Goal: Transaction & Acquisition: Purchase product/service

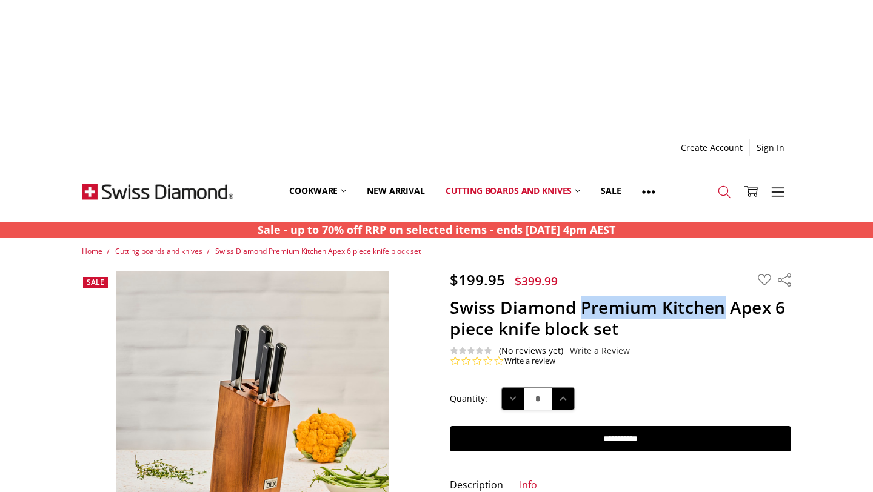
click at [728, 186] on icon at bounding box center [724, 192] width 13 height 13
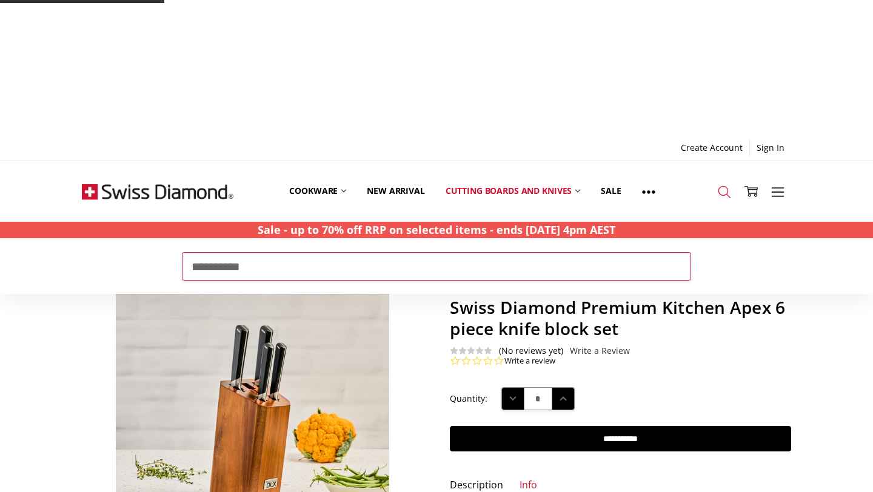
type input "**********"
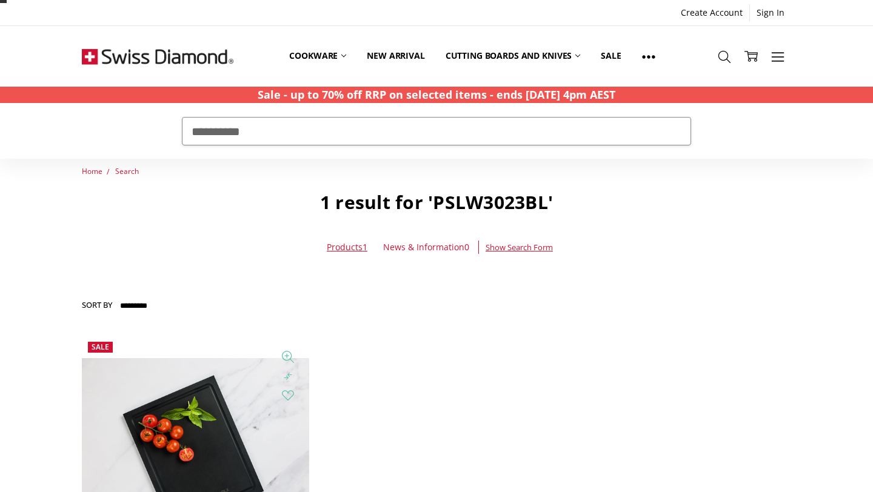
click at [158, 403] on img at bounding box center [195, 449] width 227 height 182
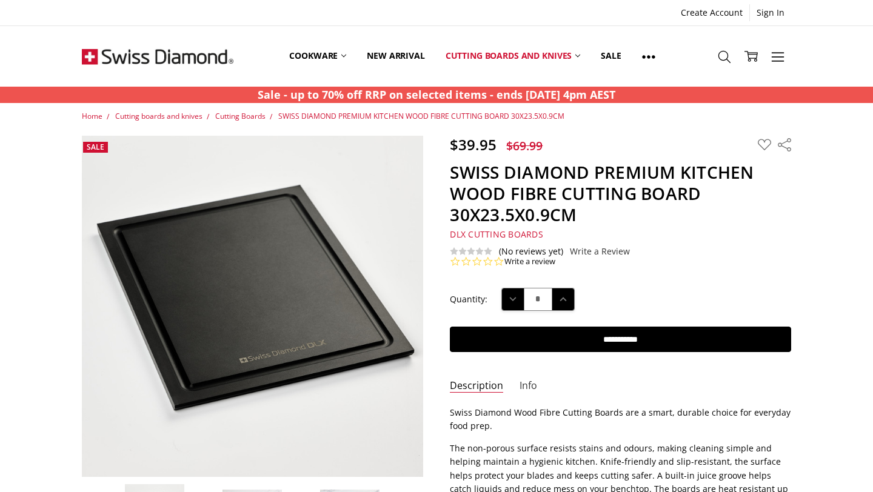
click at [532, 387] on link "Info" at bounding box center [529, 387] width 18 height 14
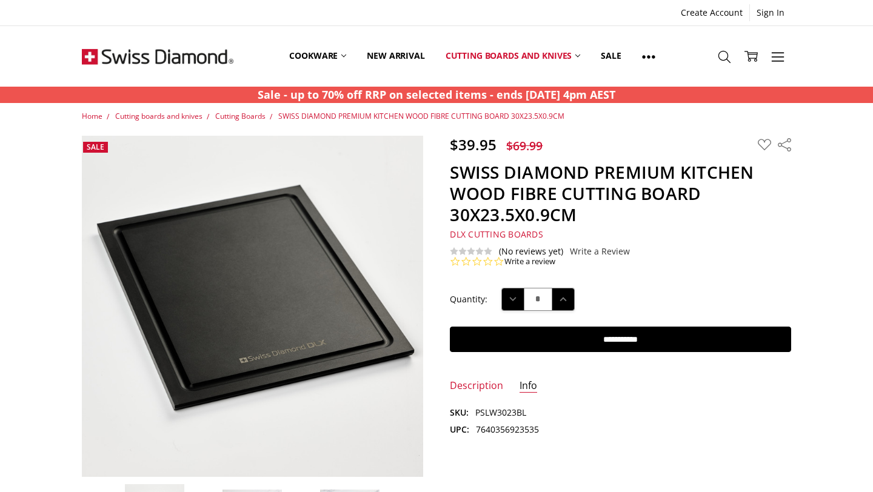
click at [495, 414] on dd "PSLW3023BL" at bounding box center [500, 412] width 51 height 13
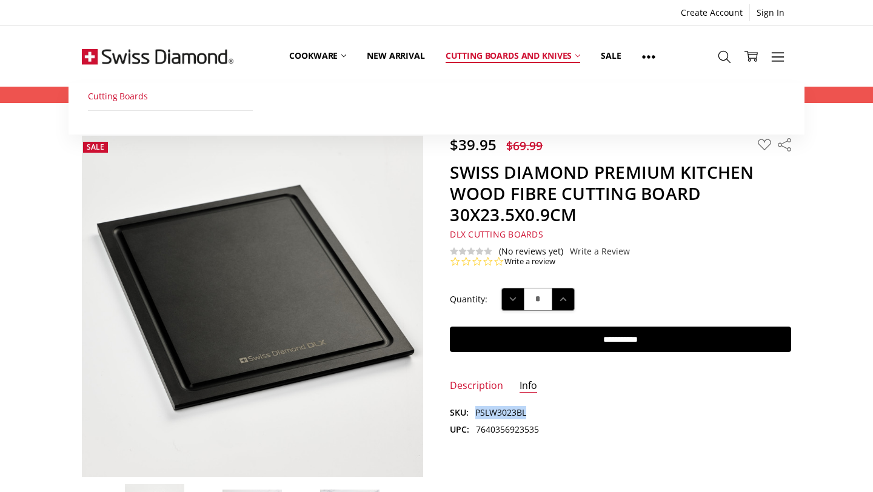
copy dd "PSLW3023BL"
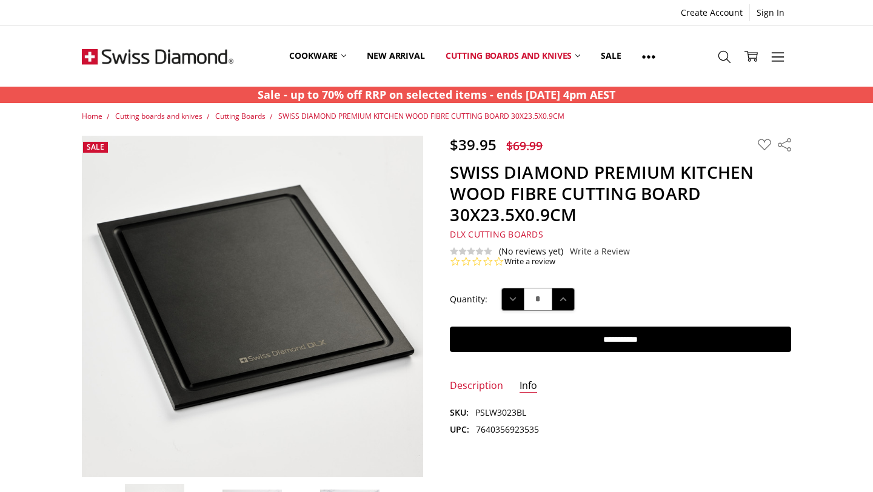
click at [512, 423] on dl "SKU: PSLW3023BL UPC: 7640356923535" at bounding box center [620, 421] width 341 height 31
click at [512, 429] on dd "7640356923535" at bounding box center [507, 429] width 63 height 13
copy dd "7640356923535"
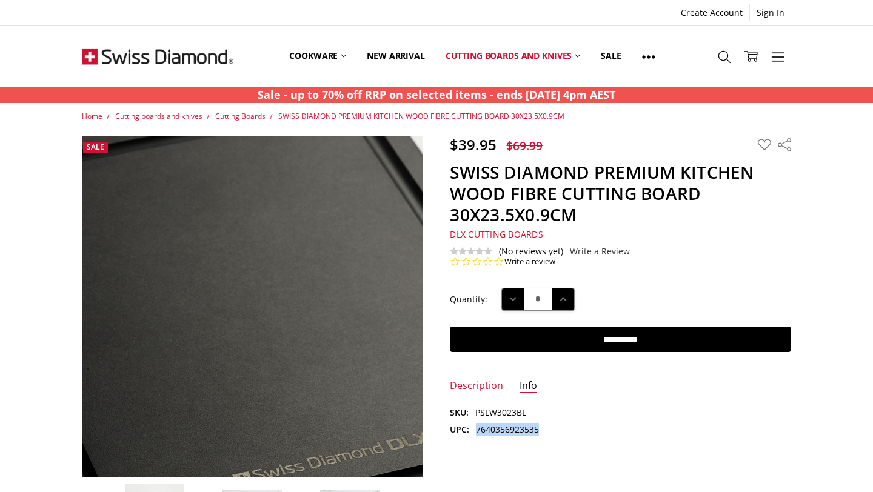
click at [244, 267] on img at bounding box center [263, 356] width 776 height 776
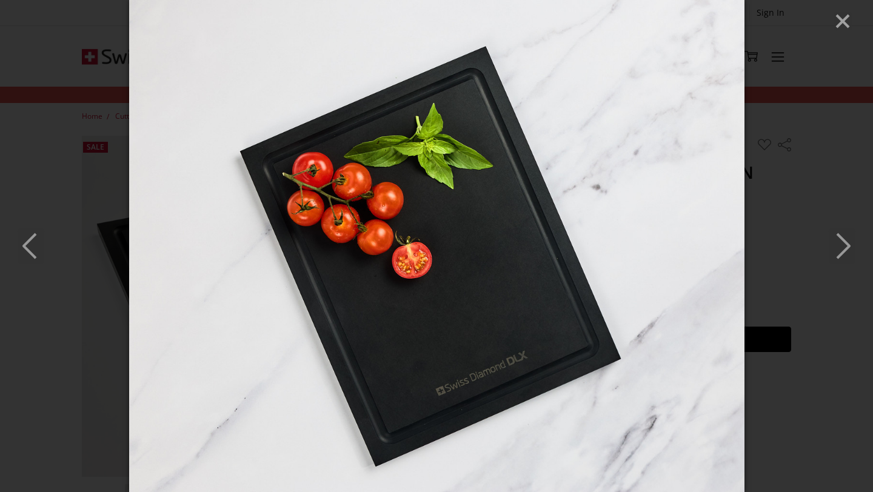
click at [397, 238] on img at bounding box center [436, 246] width 615 height 492
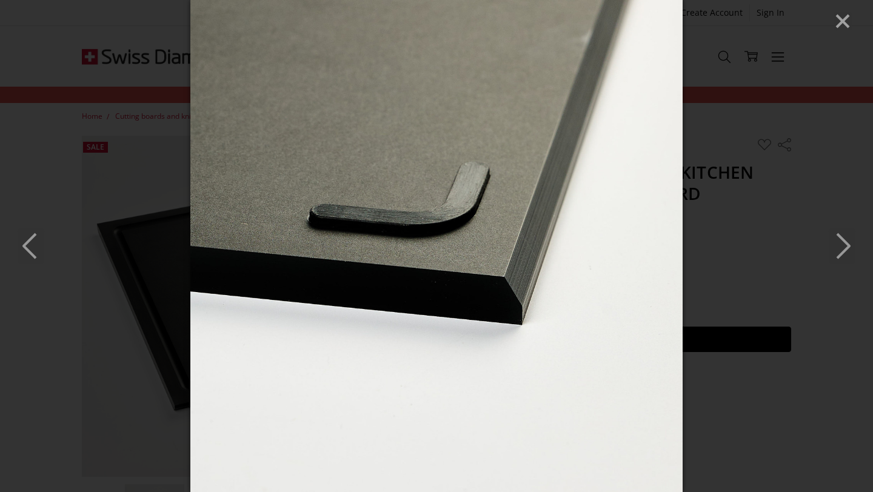
click at [423, 221] on img at bounding box center [436, 246] width 492 height 492
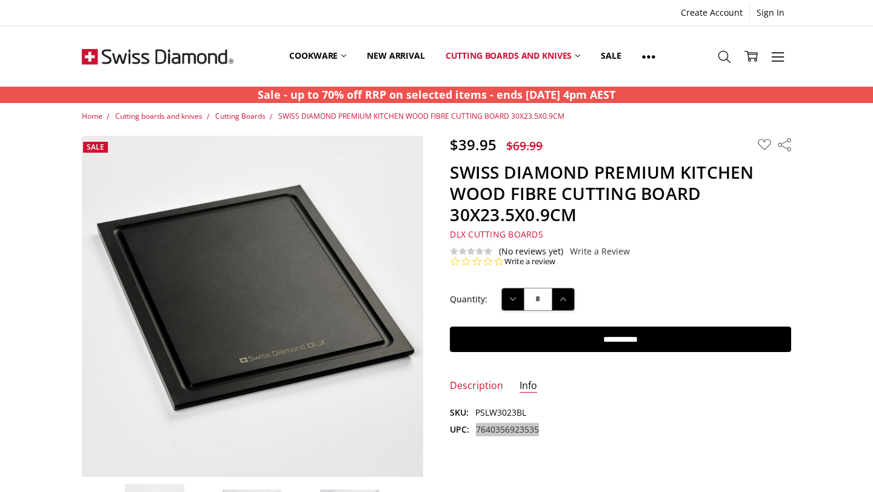
drag, startPoint x: 409, startPoint y: 201, endPoint x: 430, endPoint y: 28, distance: 173.6
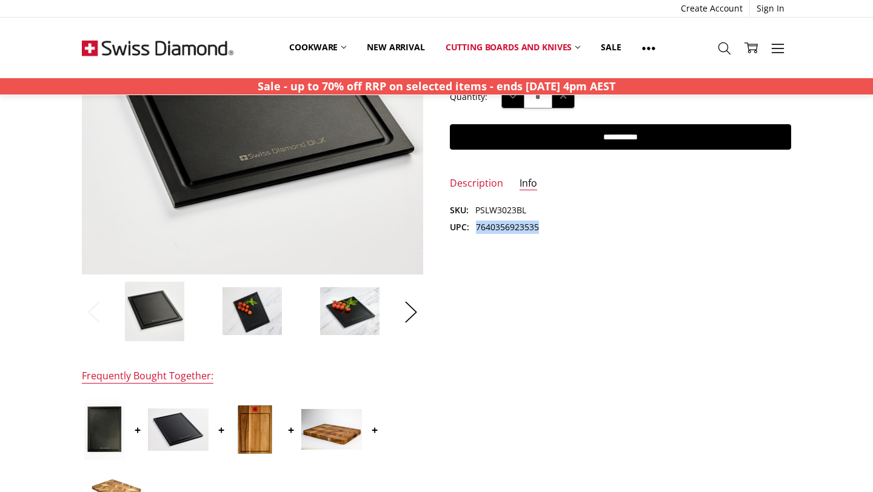
scroll to position [196, 0]
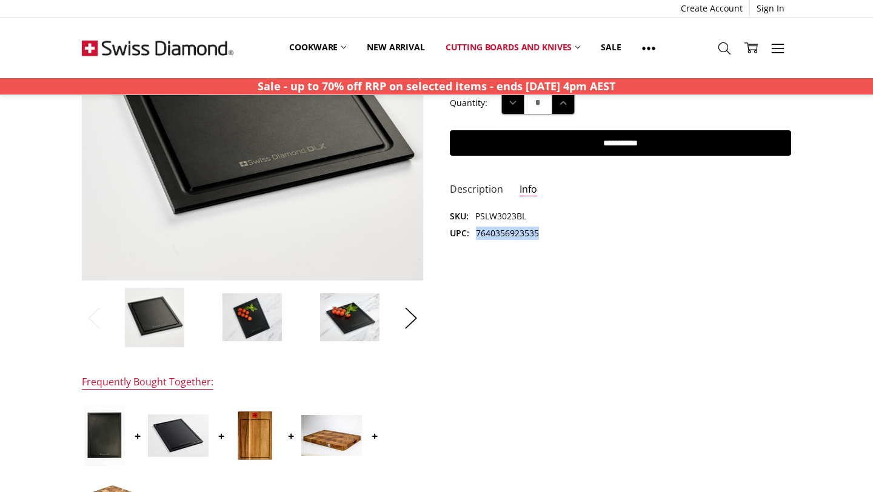
click at [483, 186] on link "Description" at bounding box center [476, 190] width 53 height 14
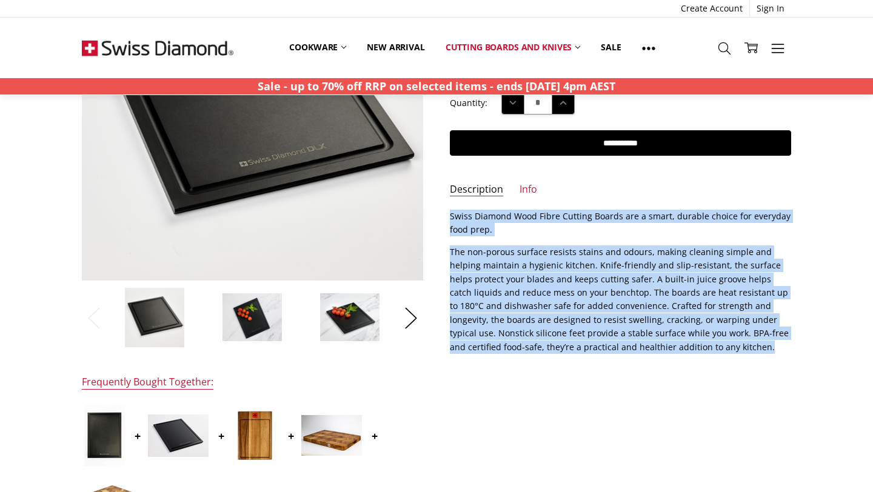
drag, startPoint x: 450, startPoint y: 216, endPoint x: 718, endPoint y: 357, distance: 302.9
click at [718, 357] on section "Description Swiss Diamond Wood Fibre Cutting Boards are a smart, durable choice…" at bounding box center [621, 286] width 368 height 153
copy div "Swiss Diamond Wood Fibre Cutting Boards are a smart, durable choice for everyda…"
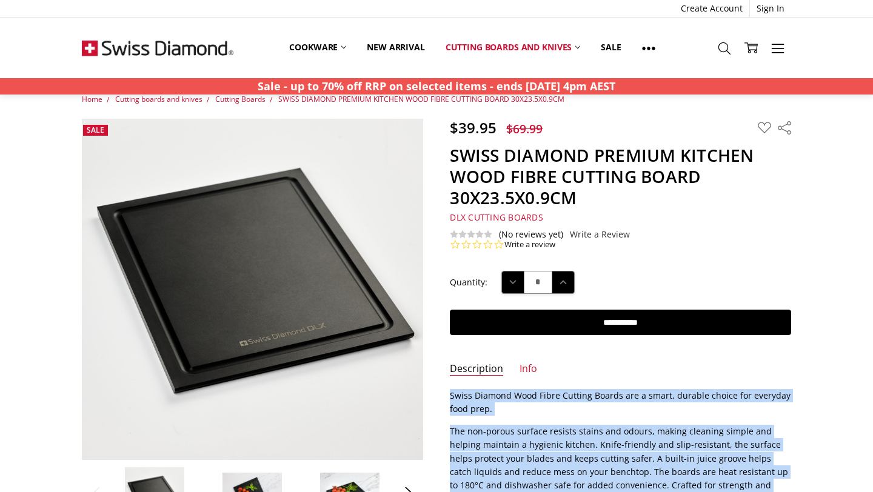
scroll to position [0, 0]
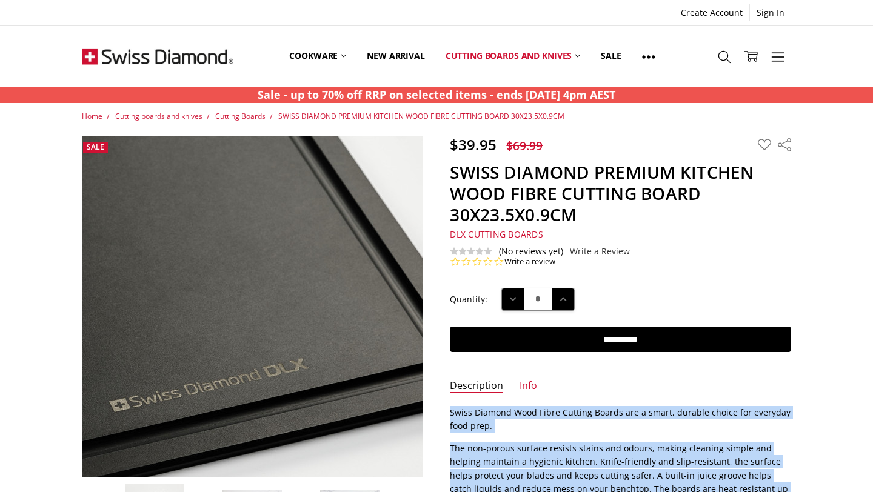
click at [341, 325] on img at bounding box center [140, 283] width 776 height 776
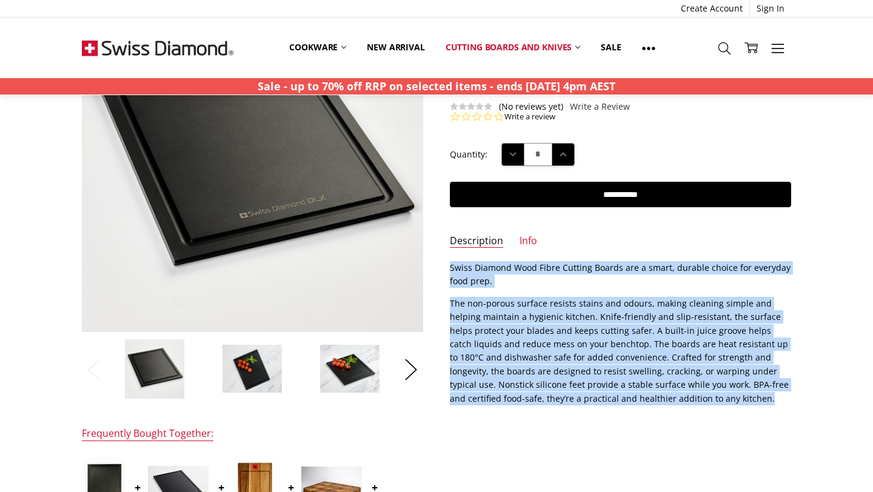
scroll to position [146, 0]
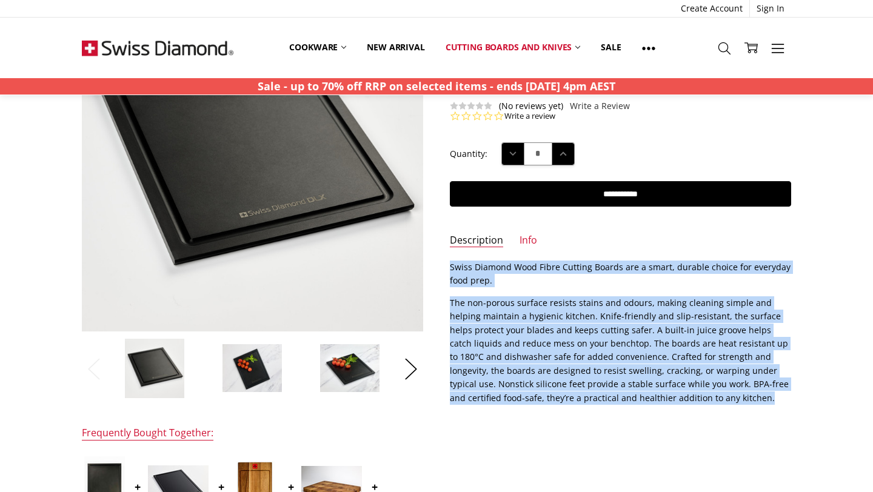
click at [555, 313] on p "The non-porous surface resists stains and odours, making cleaning simple and he…" at bounding box center [620, 350] width 341 height 109
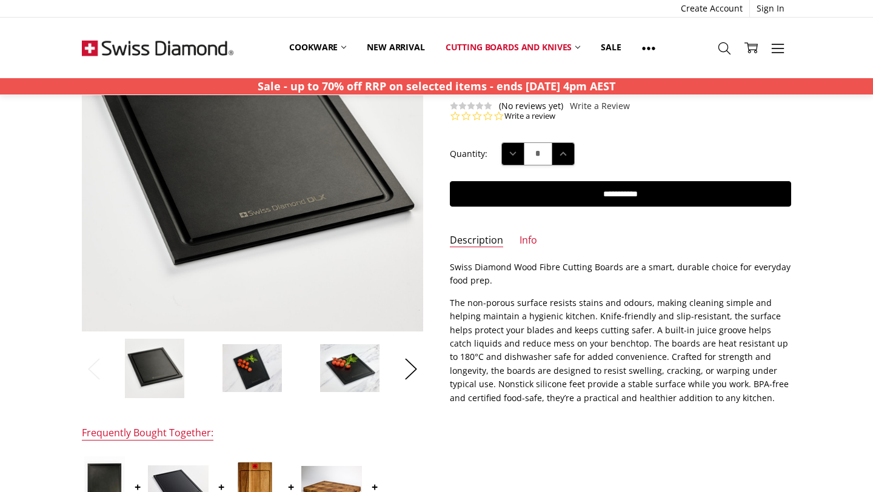
scroll to position [170, 0]
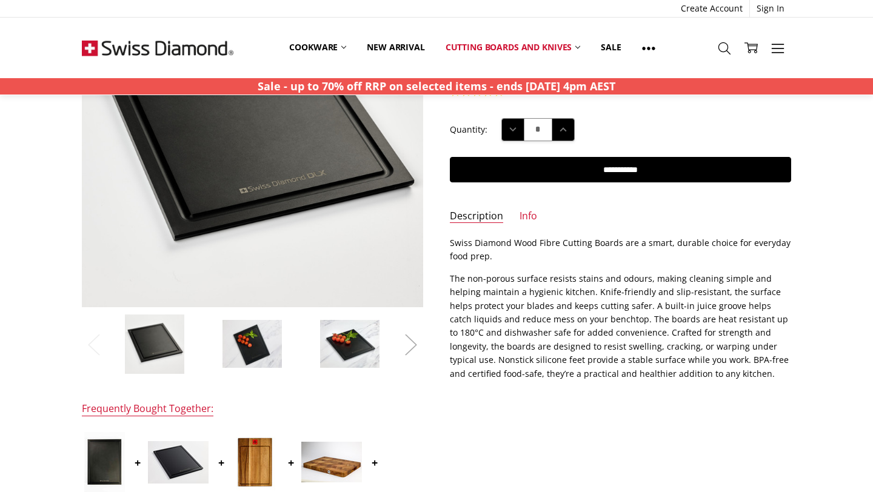
click at [408, 342] on button "Next" at bounding box center [411, 344] width 24 height 37
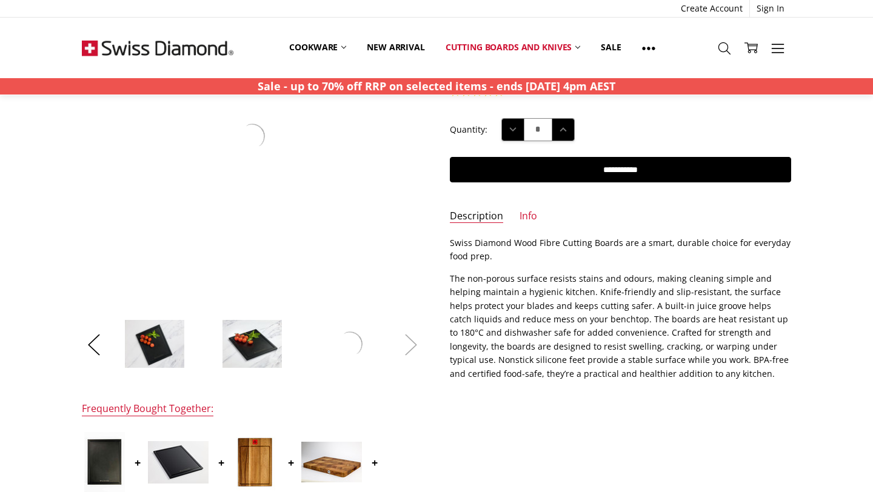
click at [409, 343] on button "Next" at bounding box center [411, 344] width 24 height 37
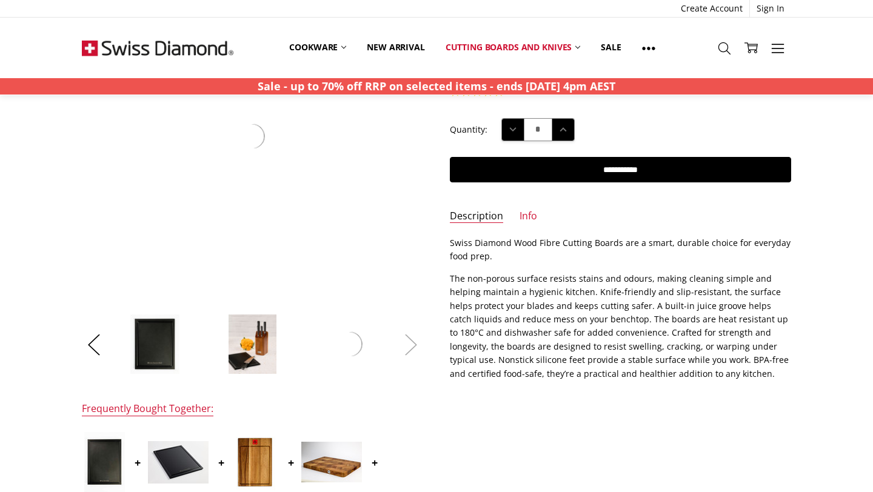
click at [409, 343] on button "Next" at bounding box center [411, 344] width 24 height 37
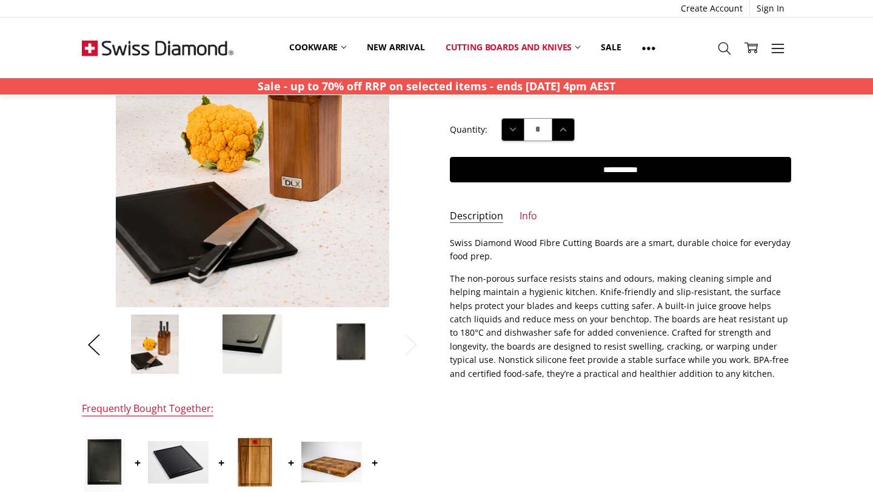
click at [275, 343] on img at bounding box center [252, 344] width 61 height 61
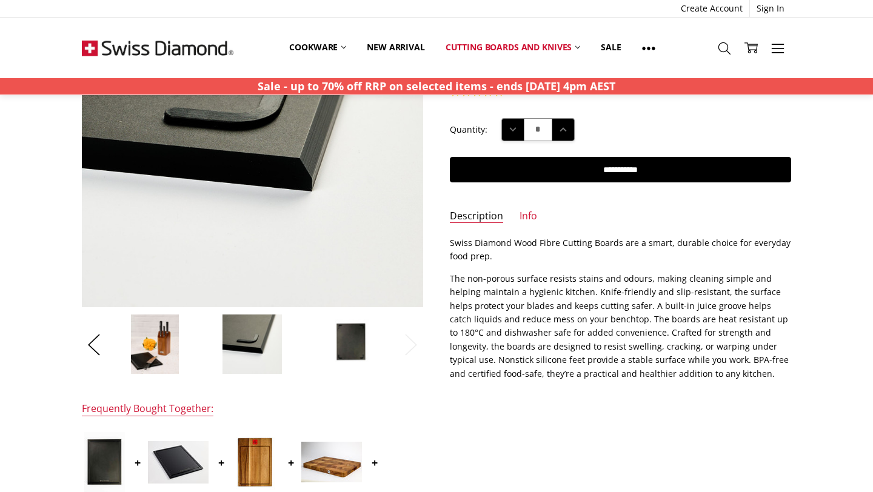
click at [575, 329] on p "The non-porous surface resists stains and odours, making cleaning simple and he…" at bounding box center [620, 326] width 341 height 109
click at [466, 358] on p "The non-porous surface resists stains and odours, making cleaning simple and he…" at bounding box center [620, 326] width 341 height 109
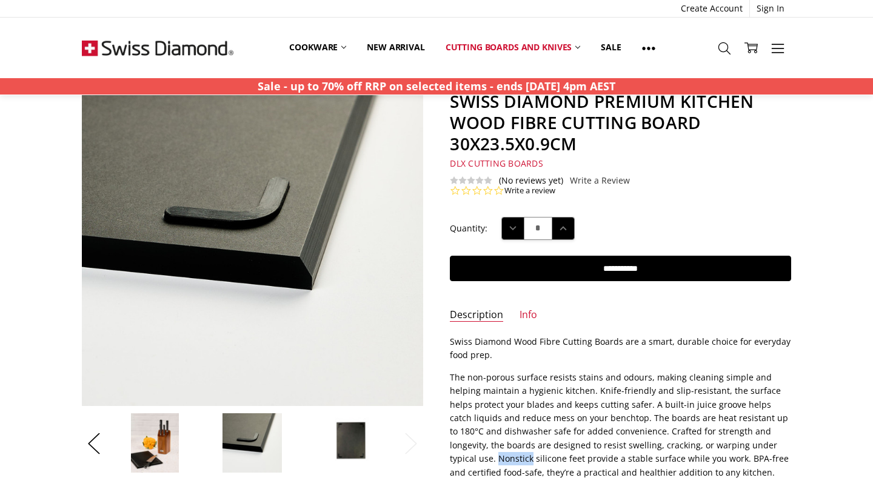
copy p "Nonstick"
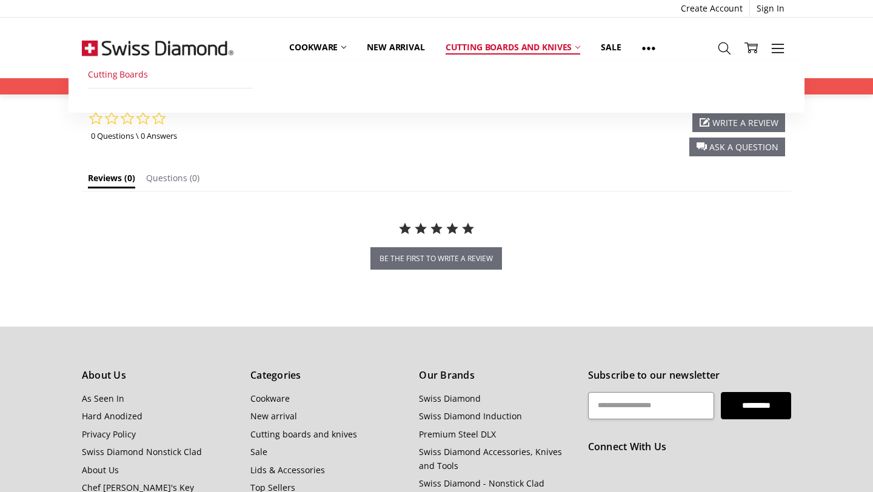
scroll to position [1261, 0]
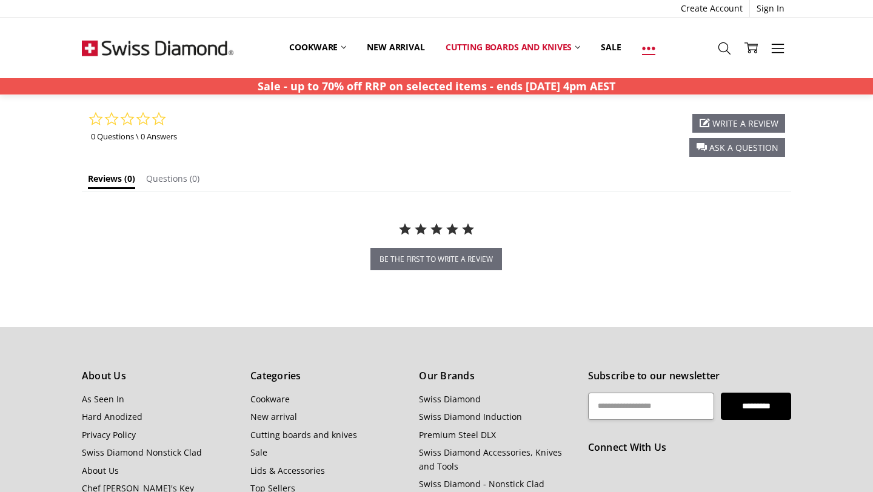
click at [649, 48] on use at bounding box center [648, 48] width 13 height 3
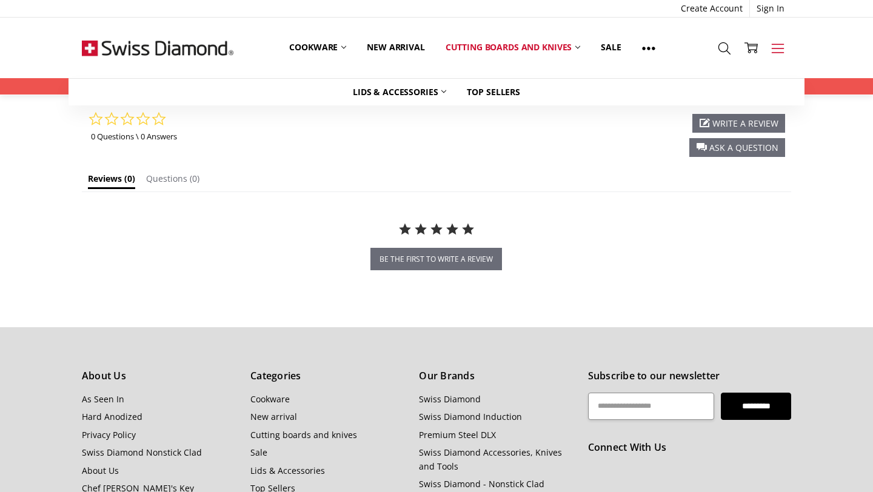
click at [783, 47] on icon at bounding box center [777, 48] width 13 height 13
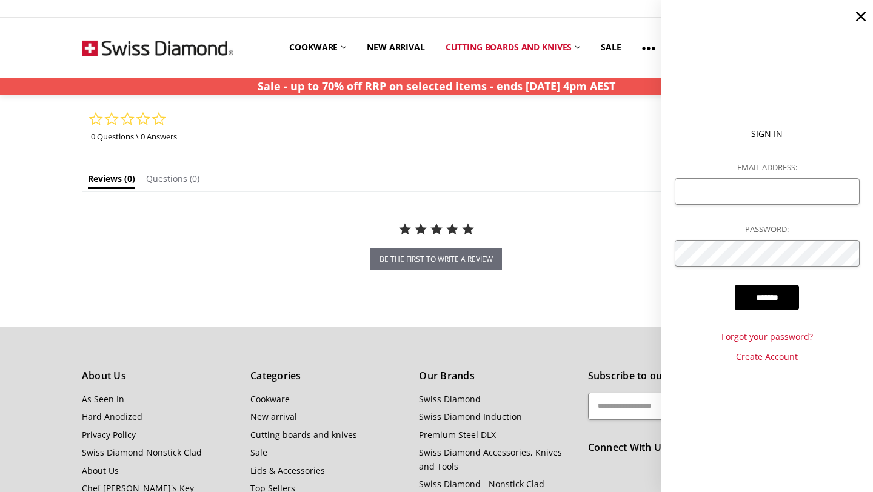
click at [866, 19] on icon at bounding box center [860, 16] width 17 height 17
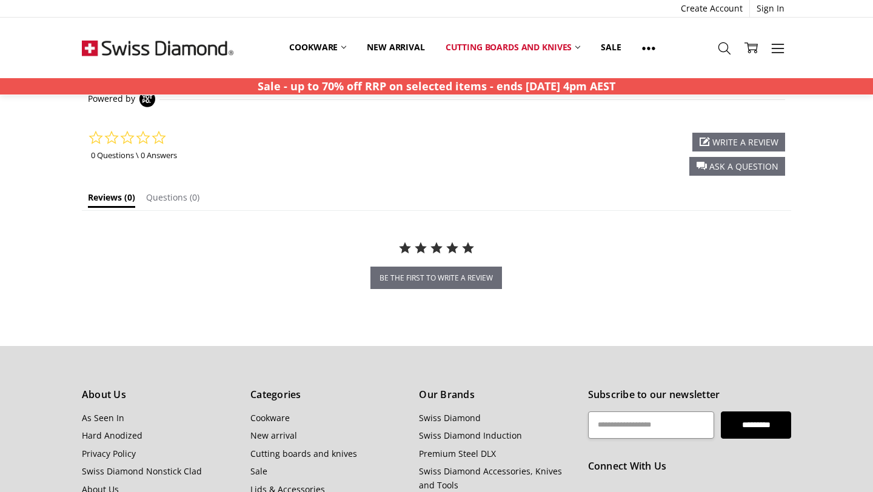
scroll to position [1237, 0]
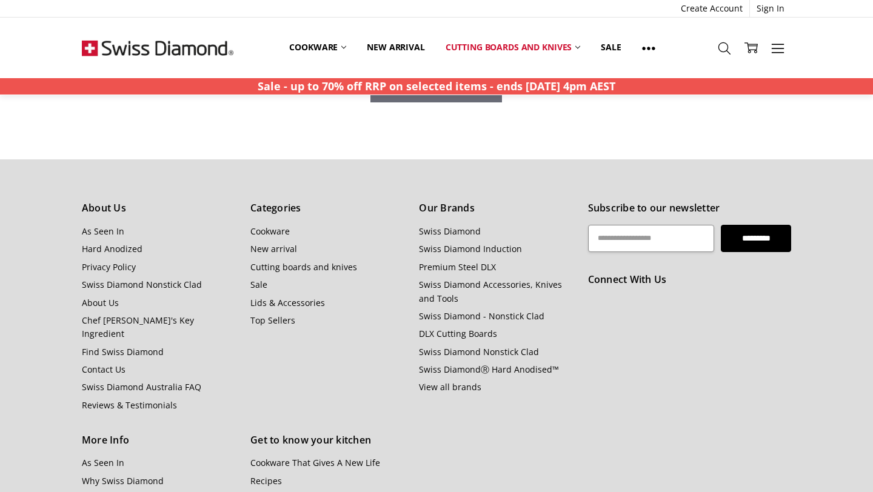
scroll to position [1428, 0]
click at [183, 382] on link "Swiss Diamond Australia FAQ" at bounding box center [141, 388] width 119 height 12
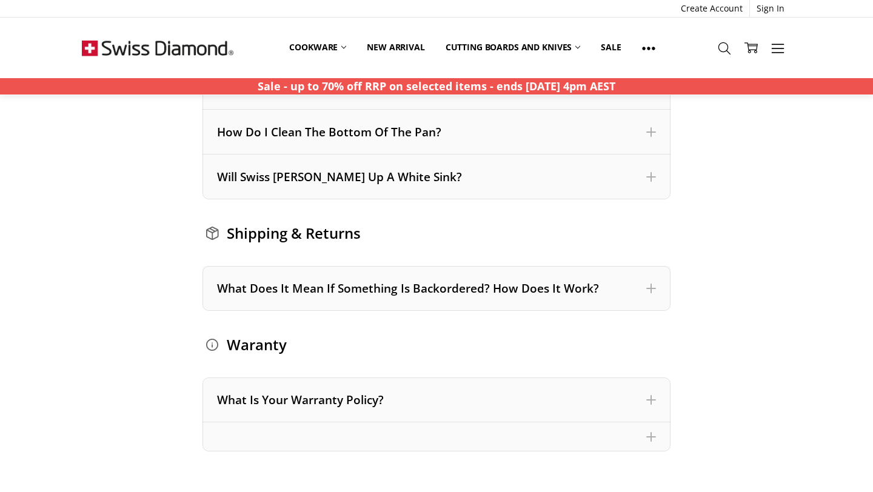
scroll to position [1335, 0]
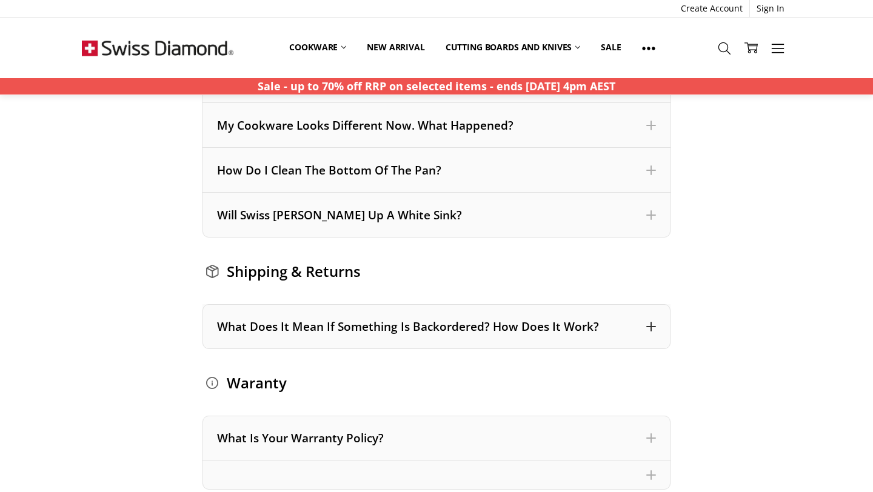
click at [629, 324] on div "What Does It Mean If Something Is Backordered? How Does It Work?" at bounding box center [437, 327] width 440 height 16
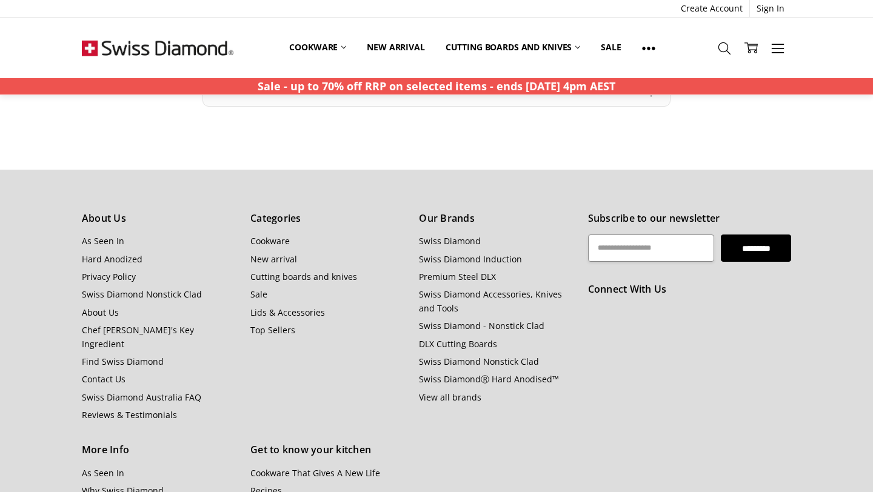
scroll to position [2378, 0]
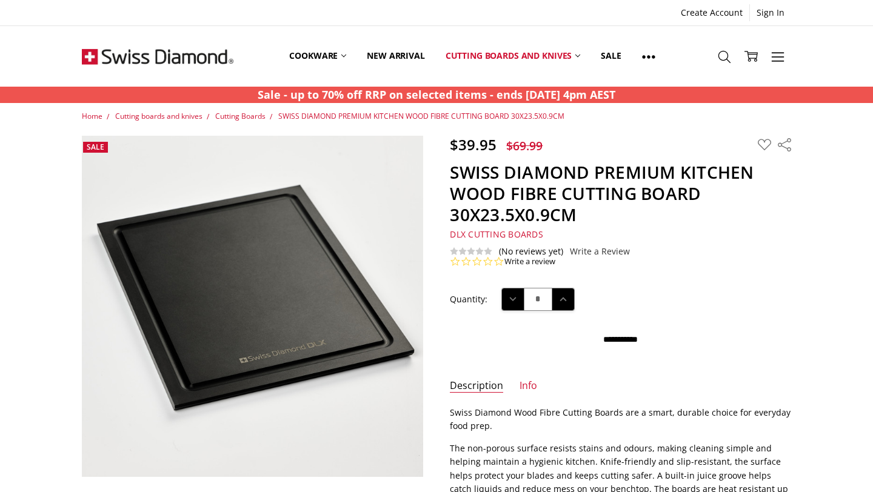
scroll to position [1376, 0]
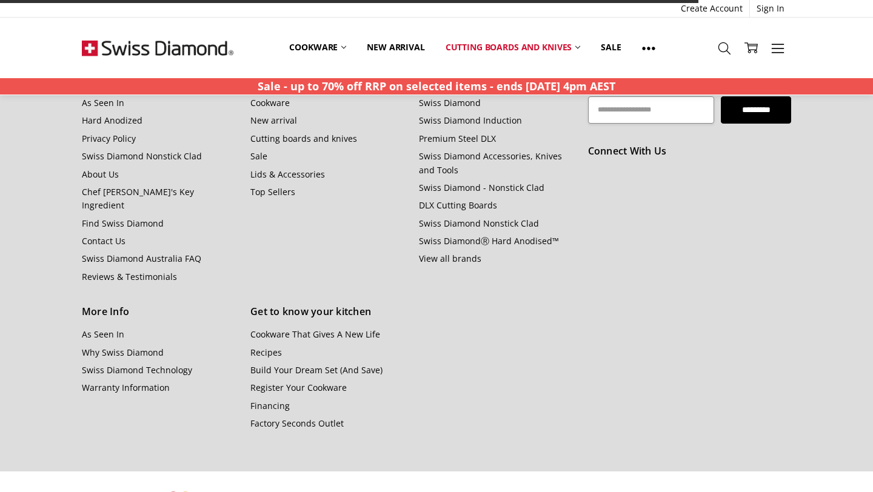
click at [598, 341] on div "Subscribe to our newsletter Email Address ********* Connect With Us" at bounding box center [689, 251] width 217 height 358
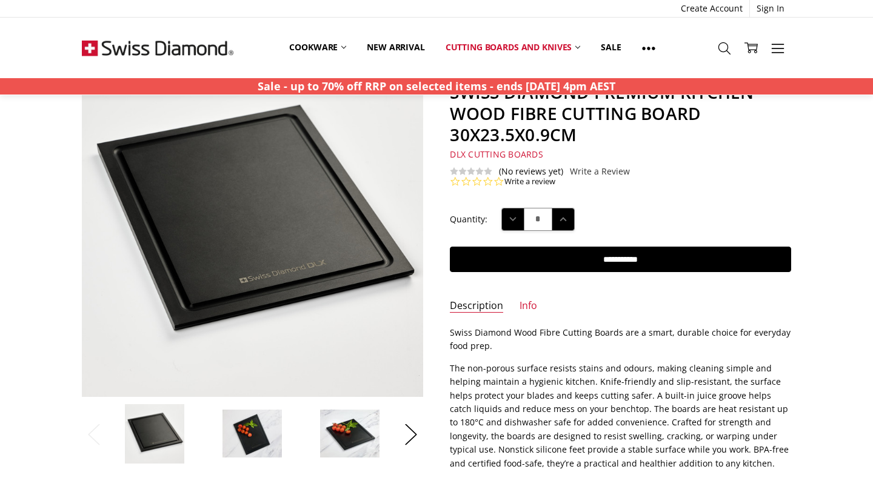
scroll to position [79, 0]
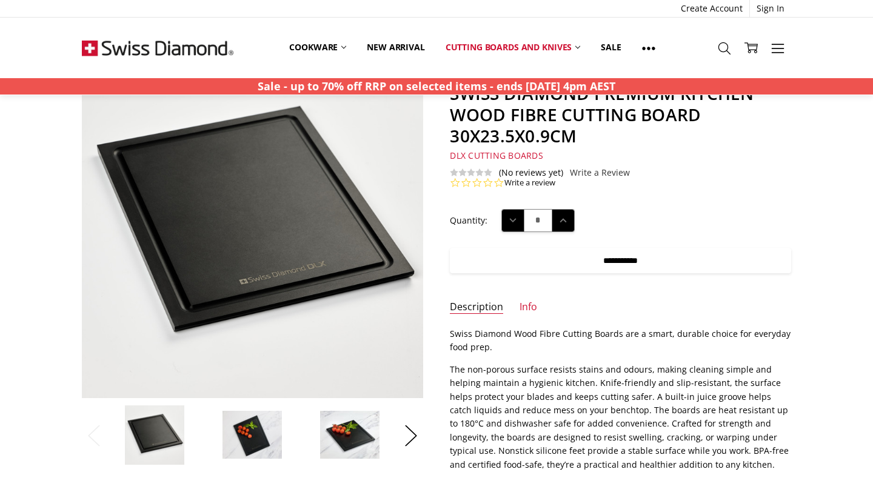
click at [579, 259] on input "**********" at bounding box center [620, 260] width 341 height 25
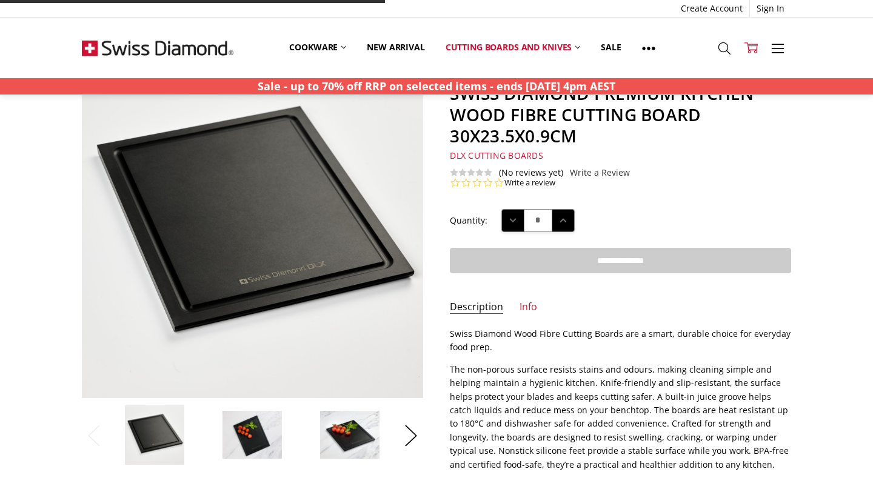
type input "**********"
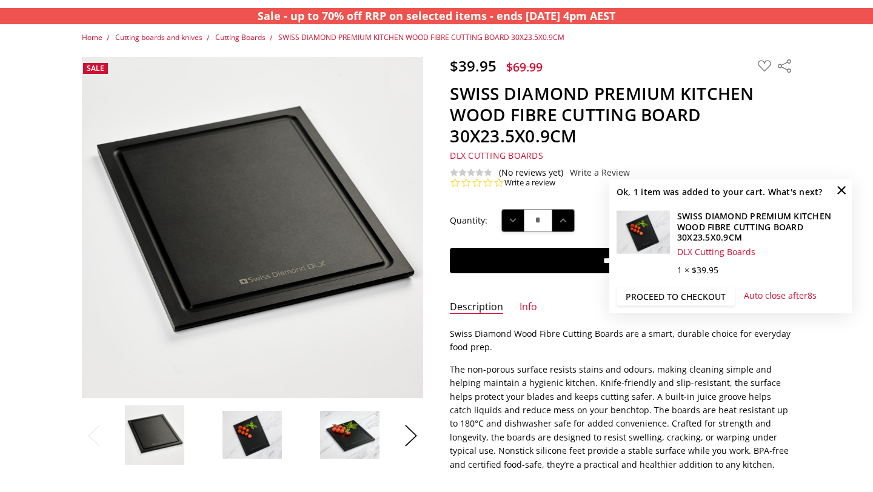
click at [713, 292] on link "Proceed to checkout" at bounding box center [676, 296] width 118 height 18
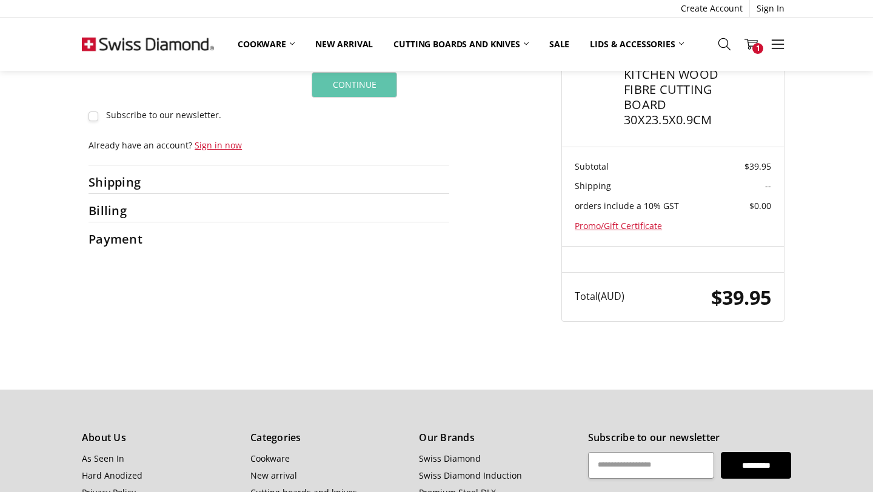
scroll to position [146, 0]
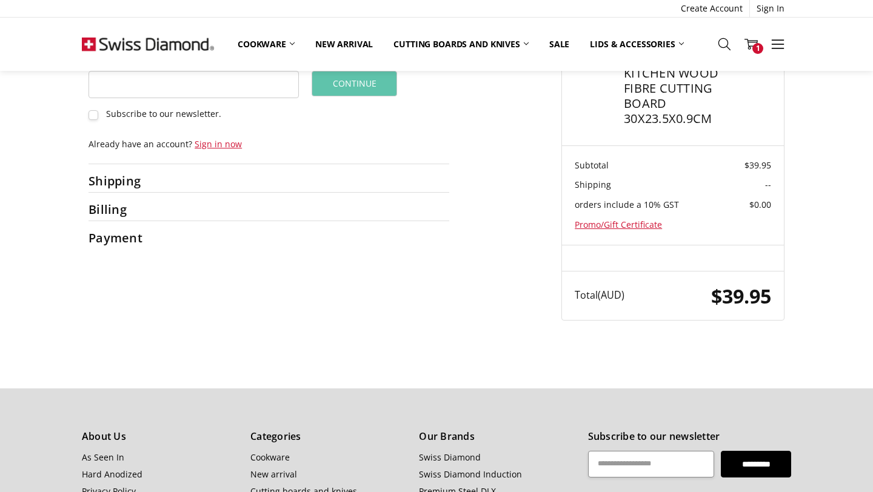
click at [215, 176] on div at bounding box center [314, 184] width 272 height 16
click at [133, 181] on h2 "Shipping" at bounding box center [127, 180] width 76 height 15
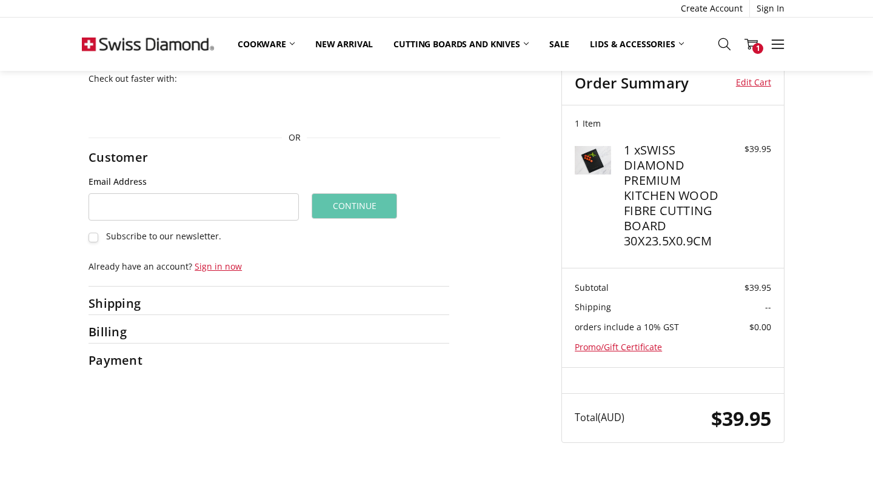
scroll to position [24, 0]
click at [589, 313] on span "Shipping" at bounding box center [659, 305] width 168 height 13
click at [586, 306] on span "Shipping" at bounding box center [593, 306] width 36 height 12
click at [109, 303] on h2 "Shipping" at bounding box center [127, 302] width 76 height 15
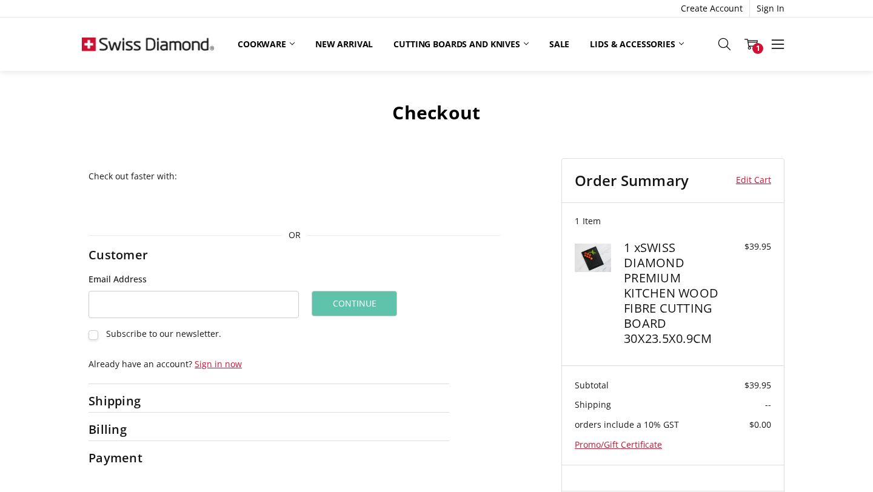
click at [92, 329] on label "Subscribe to our newsletter." at bounding box center [194, 334] width 210 height 11
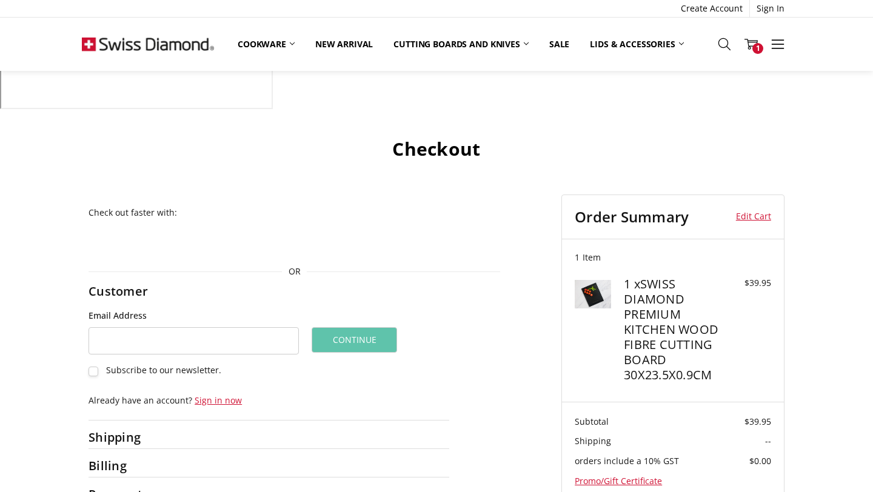
click at [47, 323] on div "Checkout Check out faster with: OR Customer Guest Customer Email Address Subscr…" at bounding box center [436, 354] width 873 height 473
click at [118, 430] on h2 "Shipping" at bounding box center [127, 437] width 76 height 15
click at [243, 327] on input "Email Address" at bounding box center [194, 340] width 210 height 27
click at [450, 407] on div "Check out faster with: OR Customer Guest Customer Email Address Subscribe to ou…" at bounding box center [436, 386] width 709 height 410
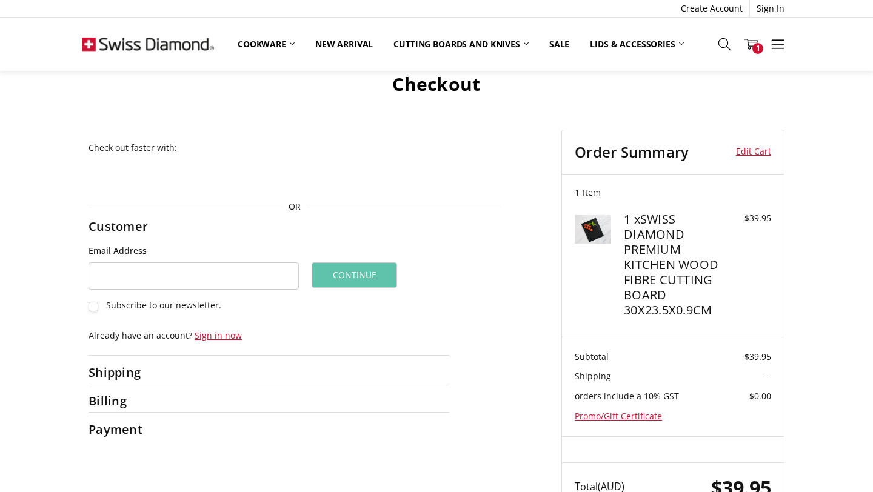
scroll to position [97, 0]
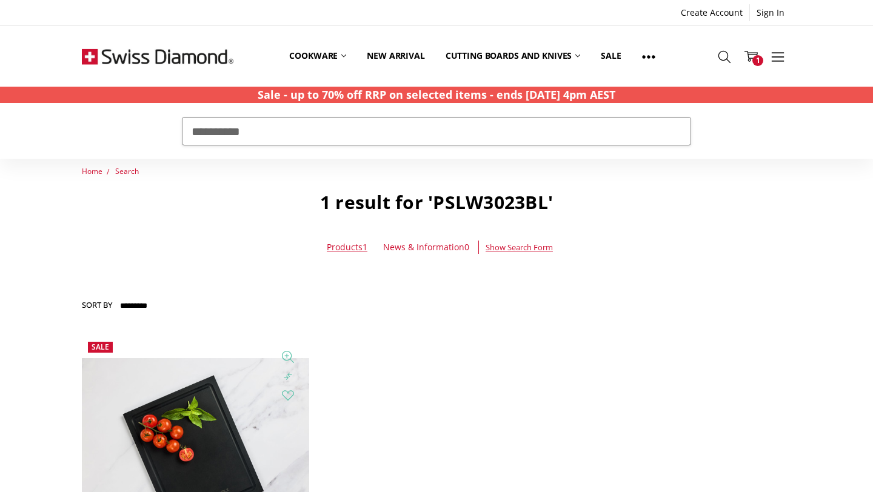
click at [238, 381] on img at bounding box center [195, 449] width 227 height 182
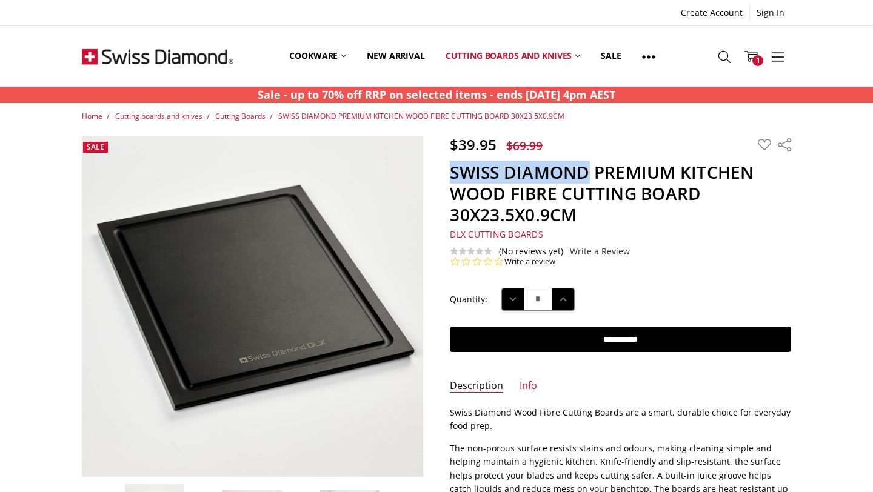
drag, startPoint x: 453, startPoint y: 171, endPoint x: 586, endPoint y: 172, distance: 132.8
click at [586, 172] on h1 "SWISS DIAMOND PREMIUM KITCHEN WOOD FIBRE CUTTING BOARD 30X23.5X0.9CM" at bounding box center [620, 194] width 341 height 64
copy h1 "SWISS DIAMOND"
click at [727, 55] on icon at bounding box center [724, 56] width 13 height 13
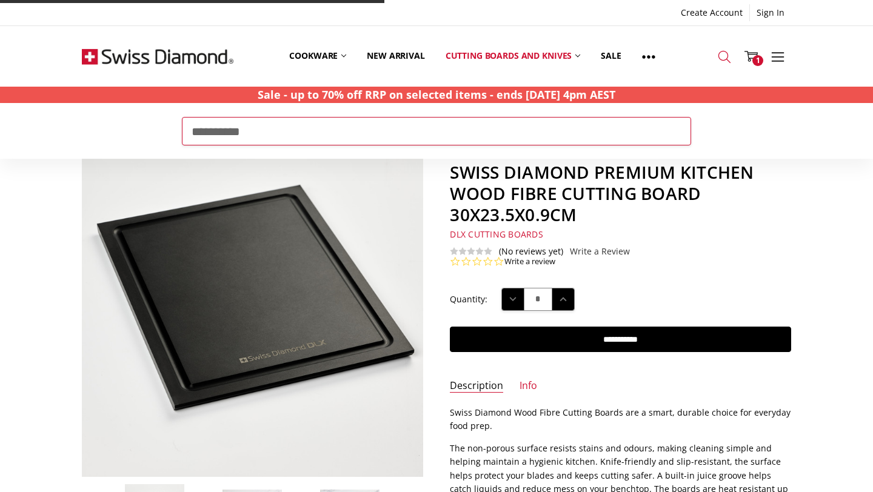
type input "**********"
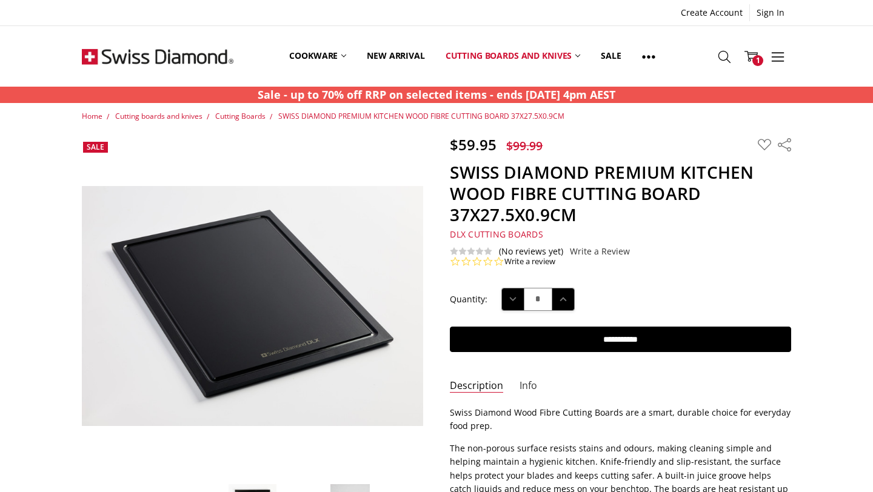
click at [529, 380] on link "Info" at bounding box center [529, 387] width 18 height 14
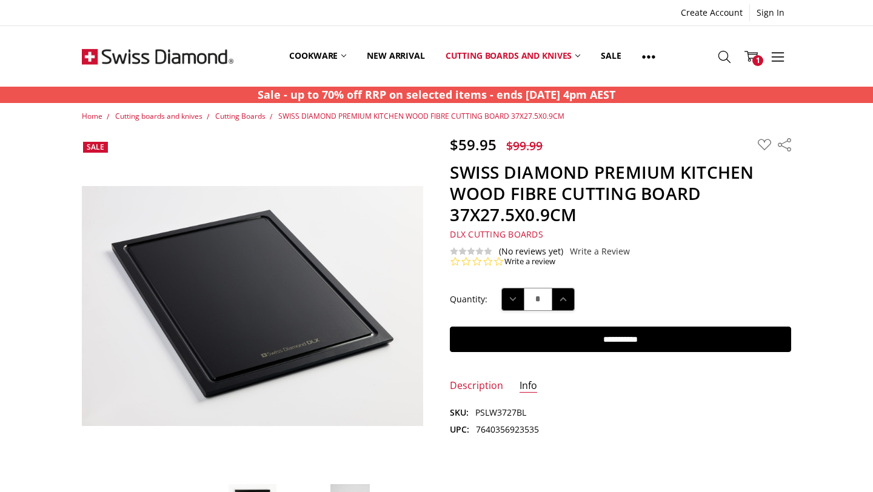
click at [505, 427] on dd "7640356923535" at bounding box center [507, 429] width 63 height 13
copy dd "7640356923535"
click at [473, 387] on link "Description" at bounding box center [476, 387] width 53 height 14
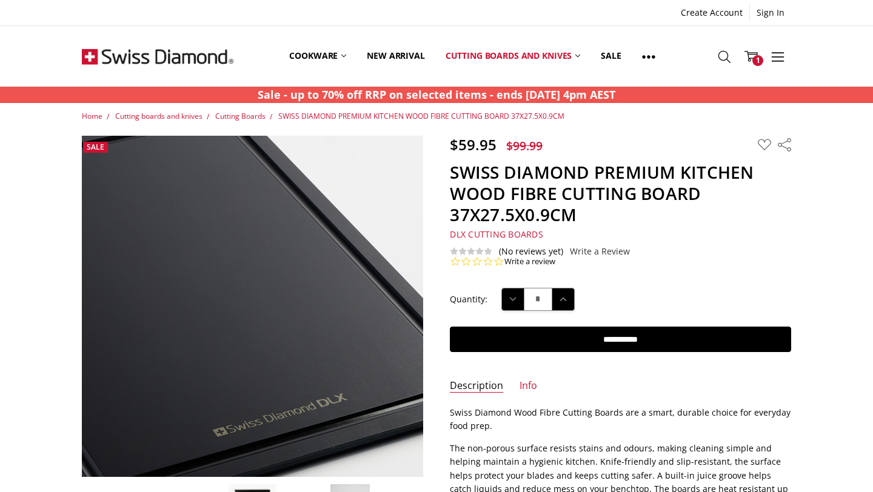
click at [298, 284] on img at bounding box center [194, 320] width 776 height 547
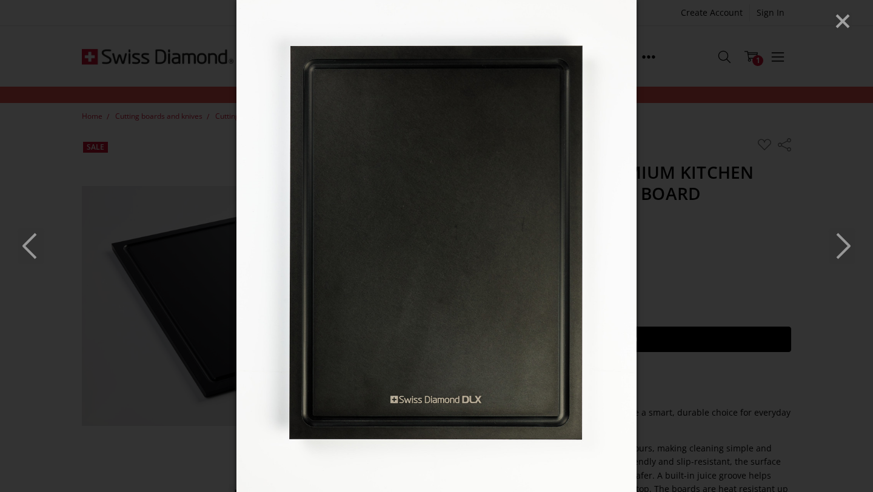
click at [453, 234] on img at bounding box center [436, 246] width 400 height 492
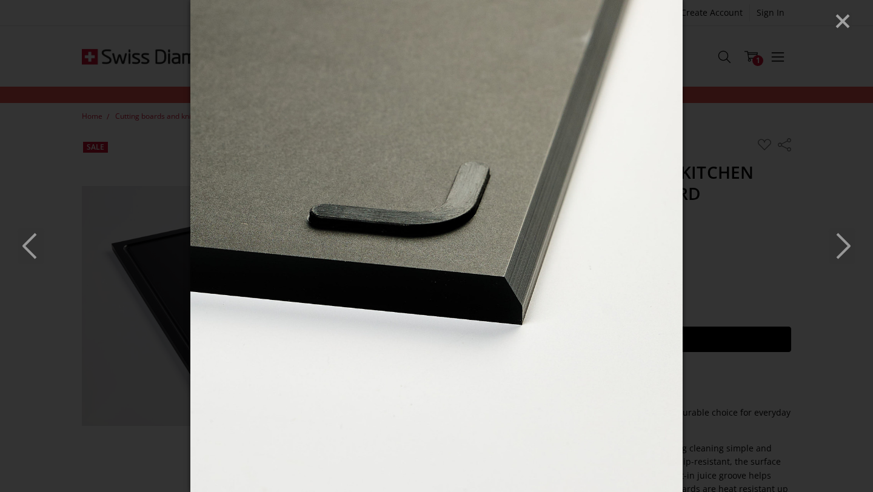
click at [480, 232] on img at bounding box center [436, 246] width 492 height 492
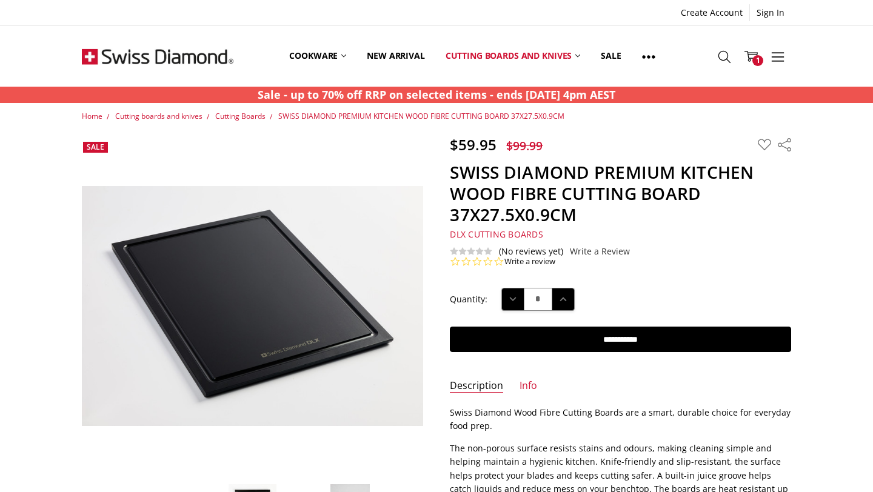
drag, startPoint x: 464, startPoint y: 214, endPoint x: 422, endPoint y: 12, distance: 206.2
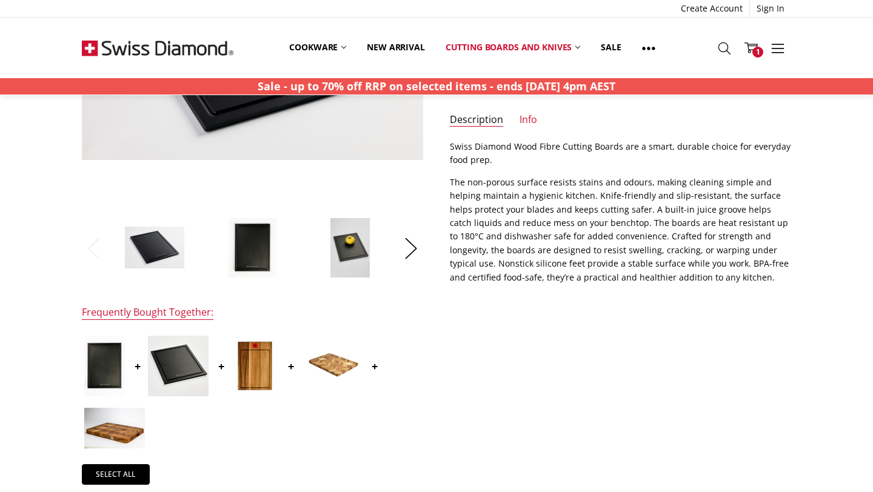
scroll to position [267, 0]
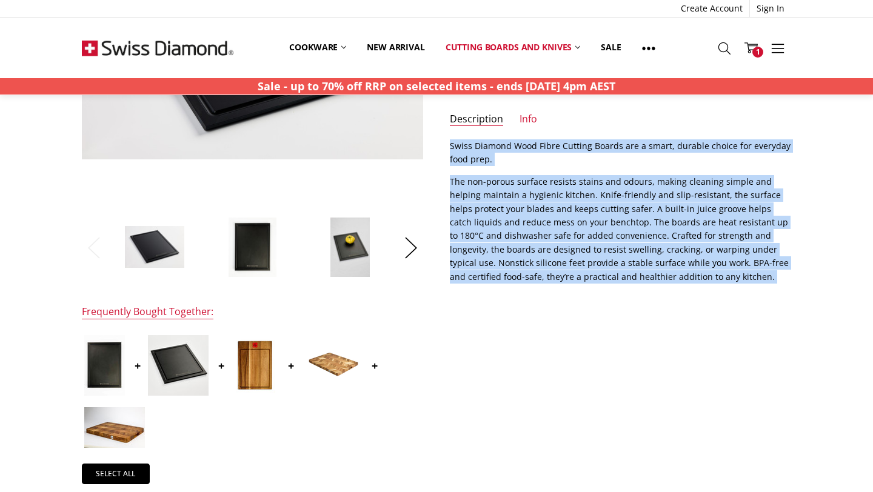
drag, startPoint x: 449, startPoint y: 144, endPoint x: 749, endPoint y: 304, distance: 340.1
click at [749, 304] on div "$59.95 $99.99 MSRP: You save Add to Wish List" at bounding box center [437, 278] width 737 height 818
copy div "Swiss Diamond Wood Fibre Cutting Boards are a smart, durable choice for everyda…"
click at [353, 234] on img at bounding box center [350, 247] width 41 height 61
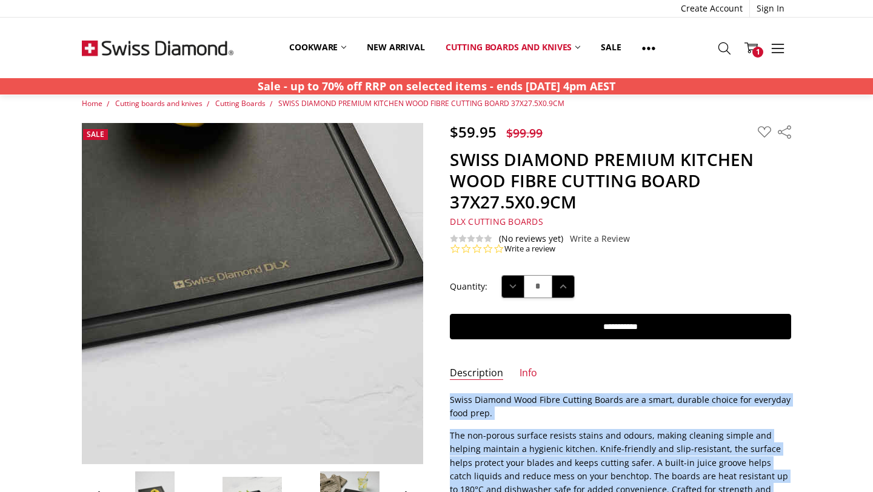
scroll to position [0, 0]
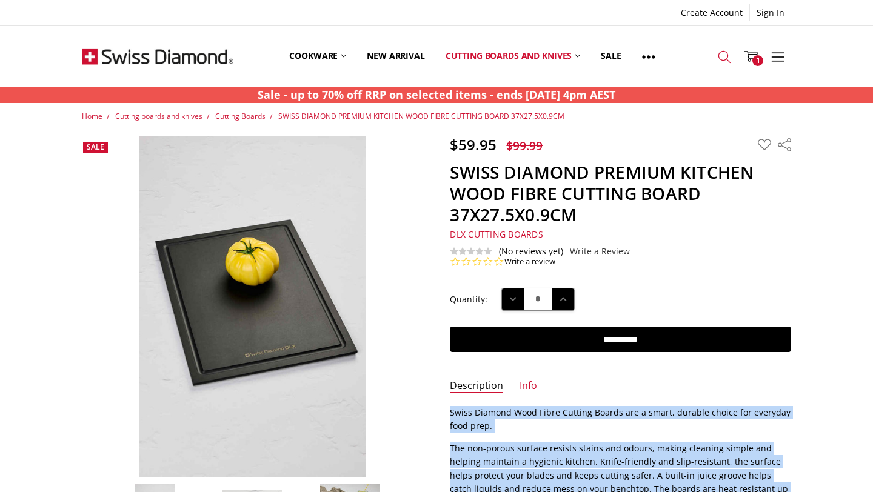
click at [723, 53] on icon at bounding box center [724, 56] width 13 height 13
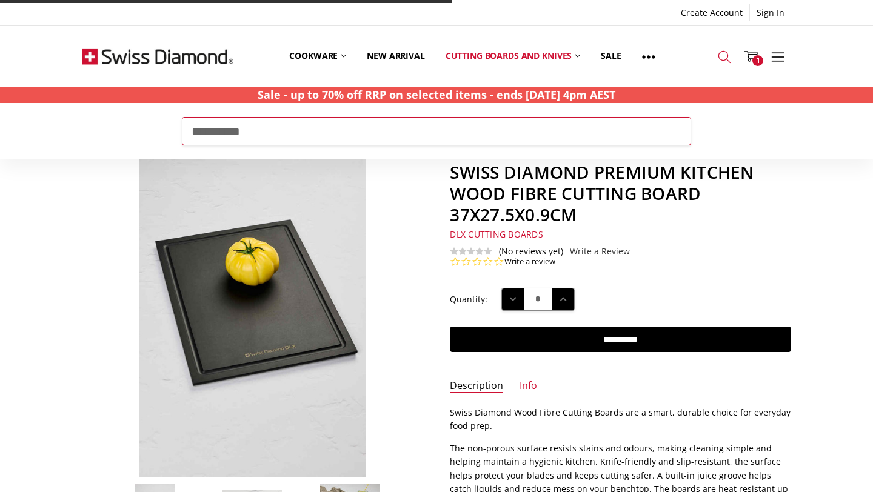
type input "**********"
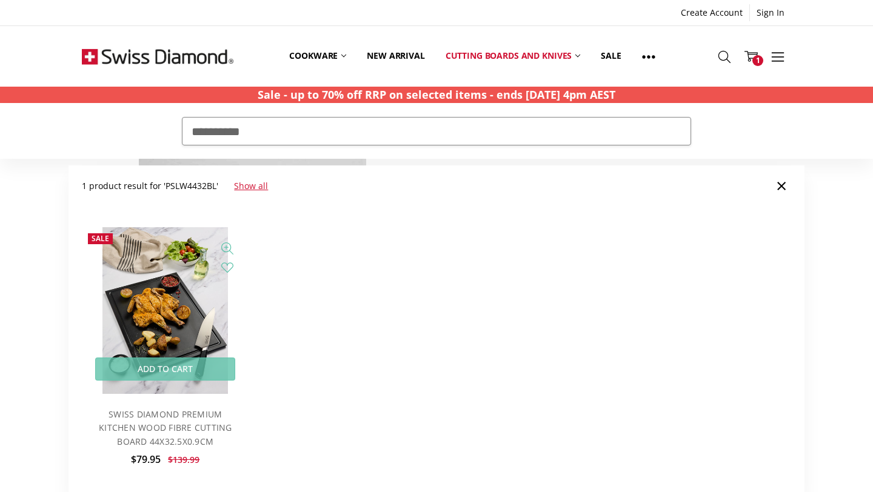
click at [227, 310] on img at bounding box center [164, 310] width 125 height 167
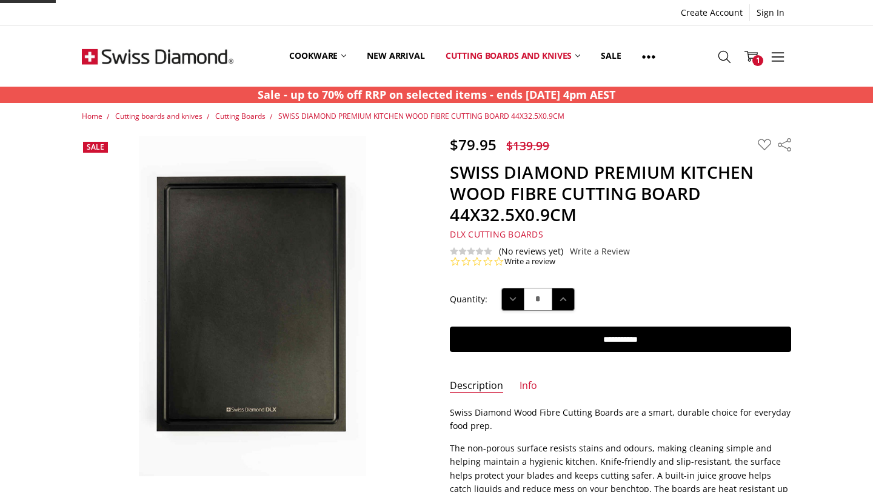
click at [548, 204] on h1 "SWISS DIAMOND PREMIUM KITCHEN WOOD FIBRE CUTTING BOARD 44X32.5X0.9CM" at bounding box center [620, 194] width 341 height 64
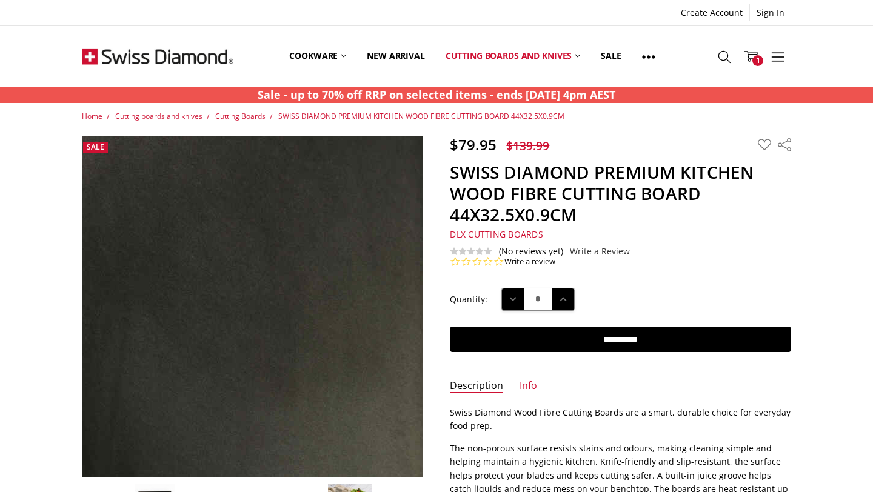
click at [272, 326] on img at bounding box center [242, 281] width 517 height 776
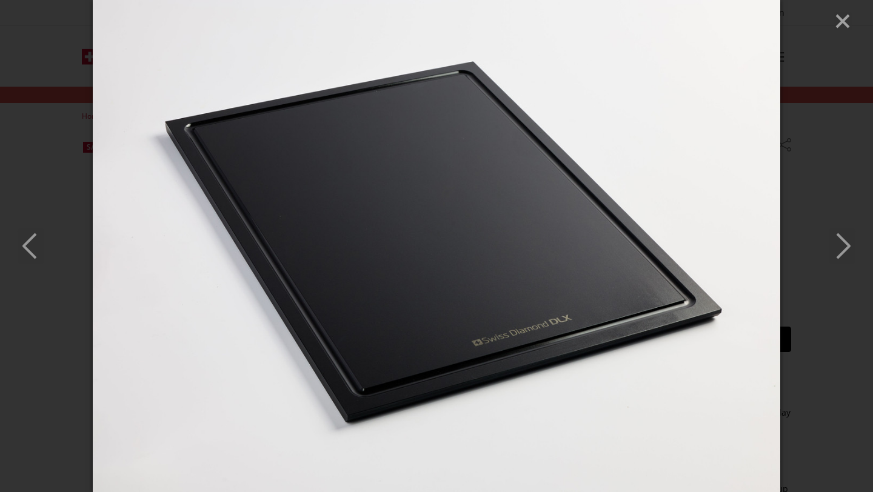
click at [424, 252] on img at bounding box center [437, 246] width 688 height 492
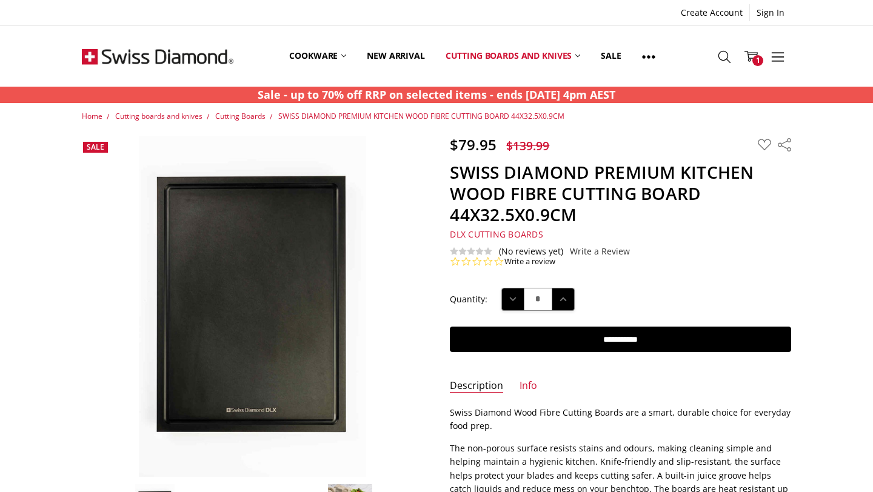
drag, startPoint x: 435, startPoint y: 155, endPoint x: 477, endPoint y: 13, distance: 147.5
click at [599, 214] on h1 "SWISS DIAMOND PREMIUM KITCHEN WOOD FIBRE CUTTING BOARD 44X32.5X0.9CM" at bounding box center [620, 194] width 341 height 64
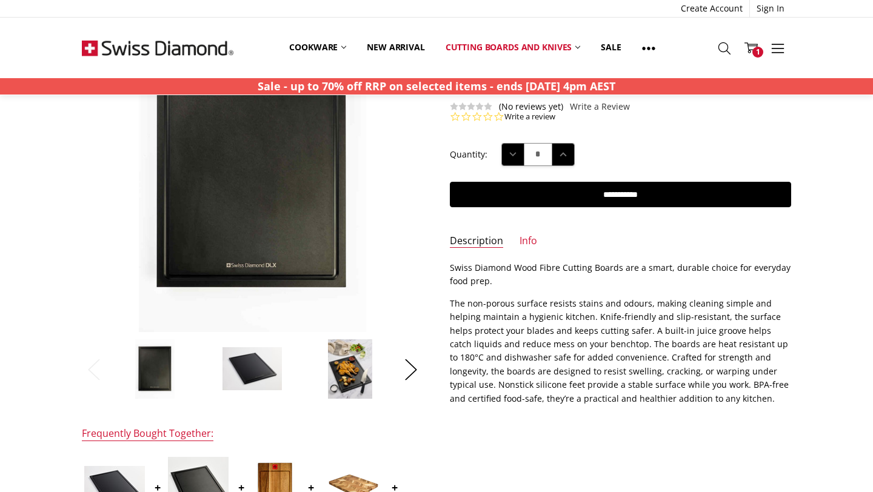
scroll to position [146, 0]
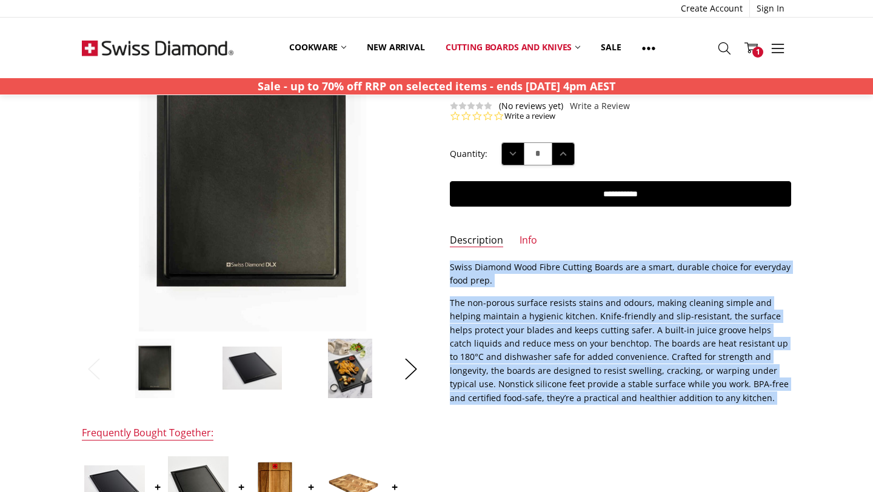
drag, startPoint x: 450, startPoint y: 266, endPoint x: 723, endPoint y: 416, distance: 311.5
click at [723, 416] on div "$79.95 $139.99 MSRP: You save Add to Wish List" at bounding box center [437, 399] width 737 height 818
copy div "Swiss Diamond Wood Fibre Cutting Boards are a smart, durable choice for everyda…"
click at [552, 302] on p "The non-porous surface resists stains and odours, making cleaning simple and he…" at bounding box center [620, 350] width 341 height 109
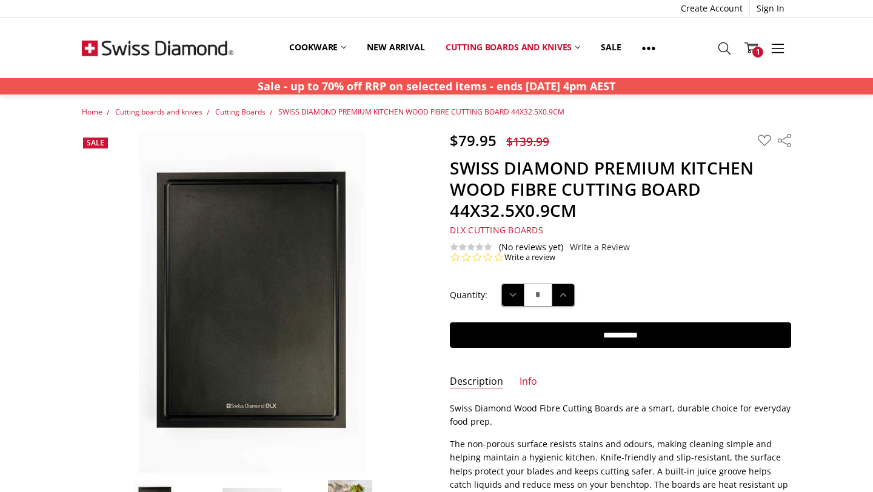
scroll to position [0, 0]
